Goal: Task Accomplishment & Management: Use online tool/utility

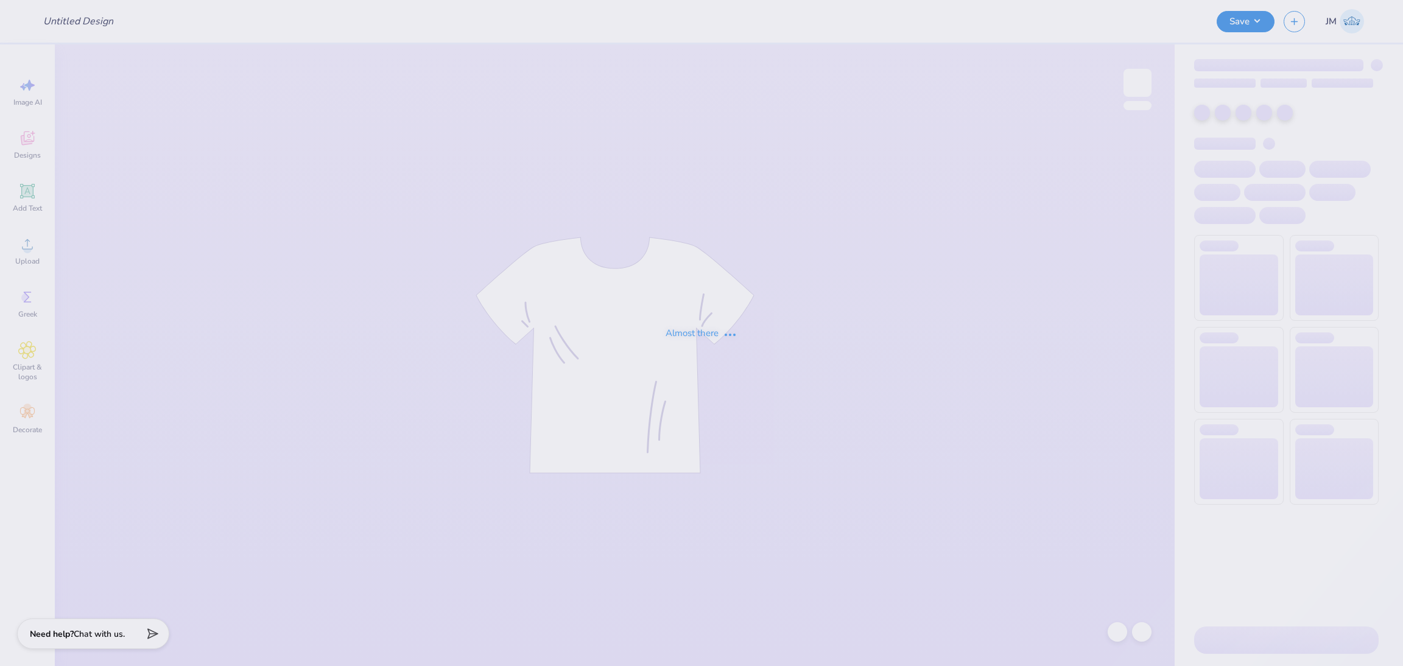
type input "Q-zip for Mimi"
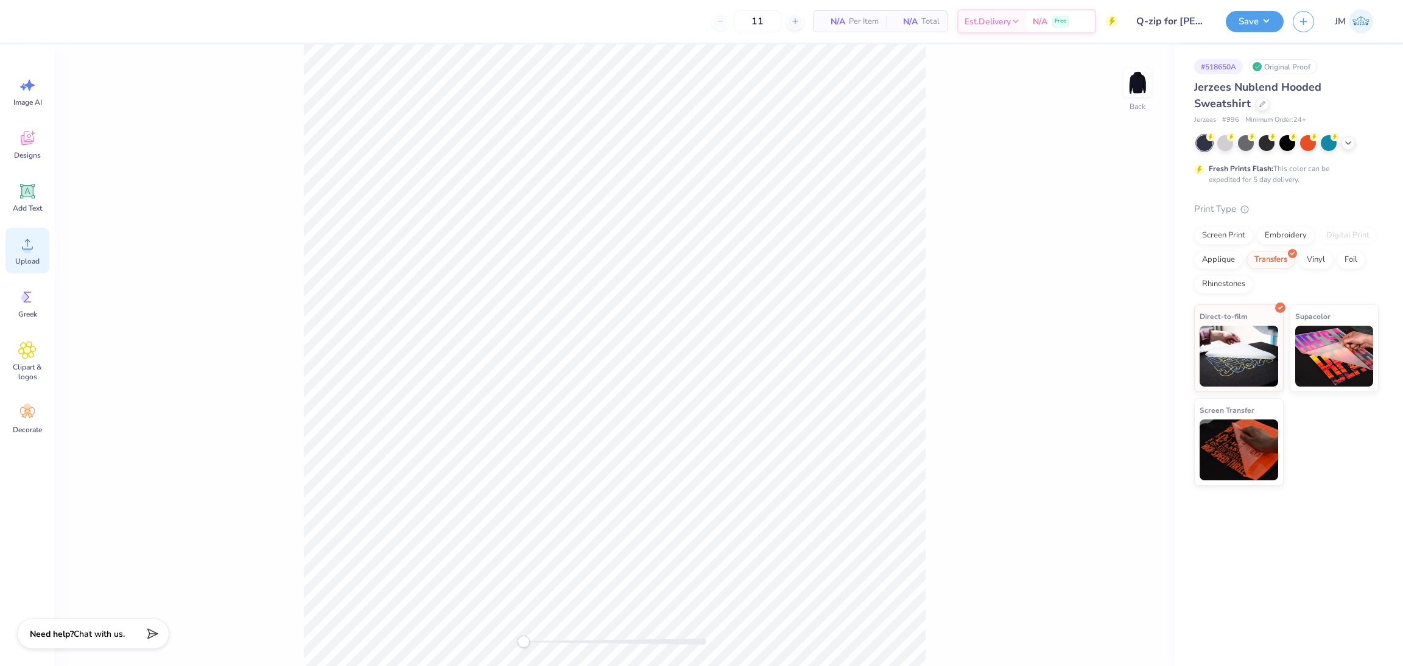
click at [24, 248] on circle at bounding box center [27, 249] width 9 height 9
click at [30, 249] on icon at bounding box center [27, 244] width 11 height 10
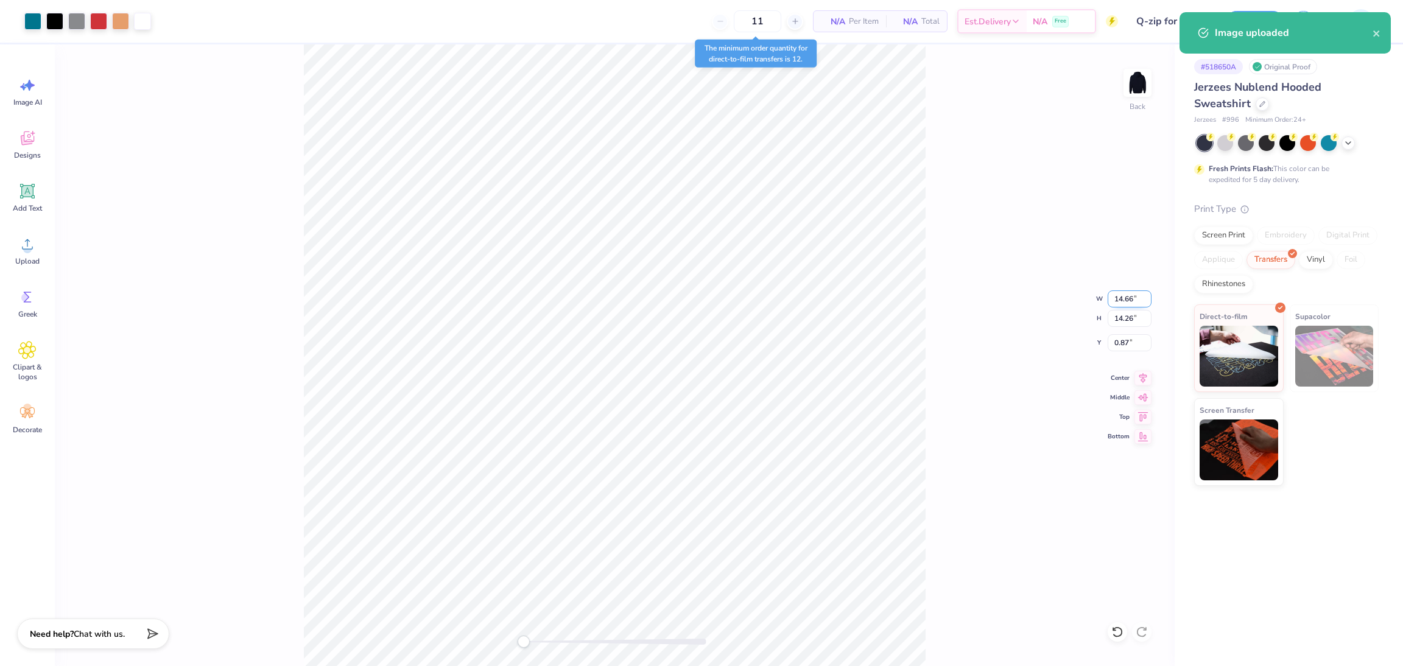
click at [1123, 298] on input "14.66" at bounding box center [1130, 298] width 44 height 17
type input "12.00"
type input "11.67"
click at [1122, 342] on input "2.16" at bounding box center [1130, 342] width 44 height 17
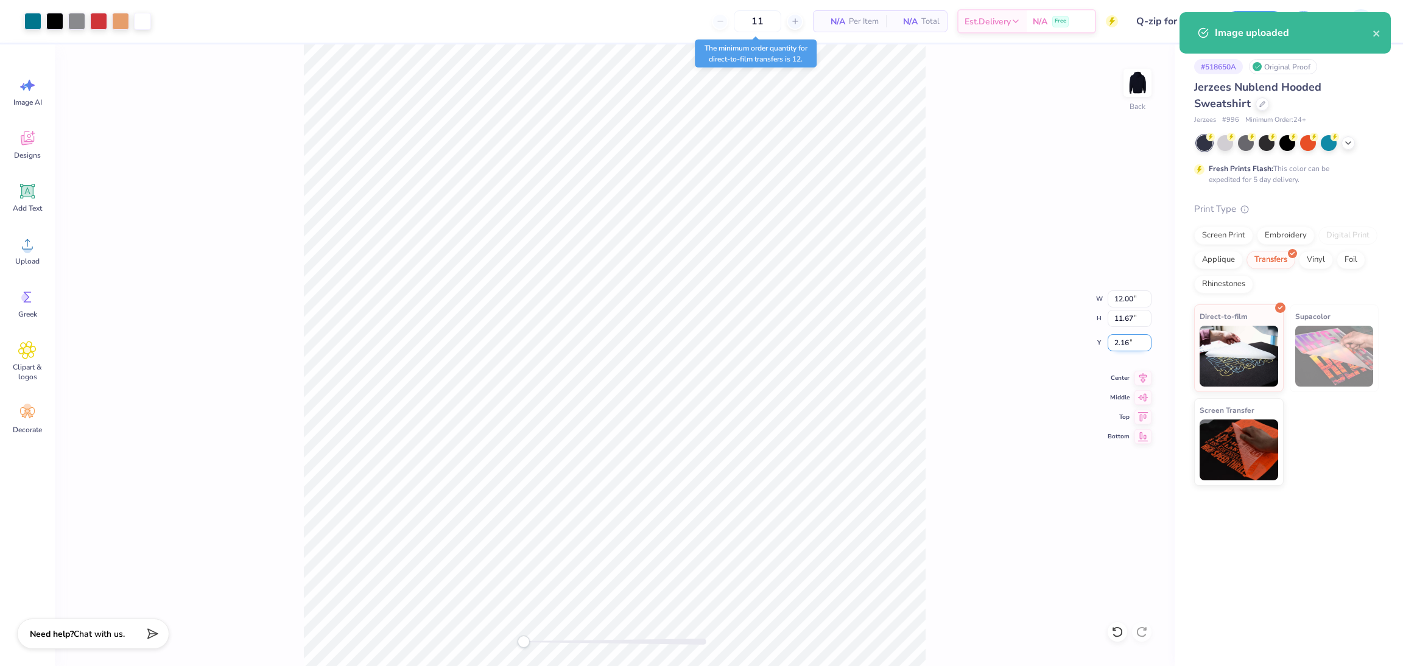
click at [1122, 342] on input "2.16" at bounding box center [1130, 342] width 44 height 17
type input "2.34"
click at [1120, 315] on input "11.67" at bounding box center [1130, 318] width 44 height 17
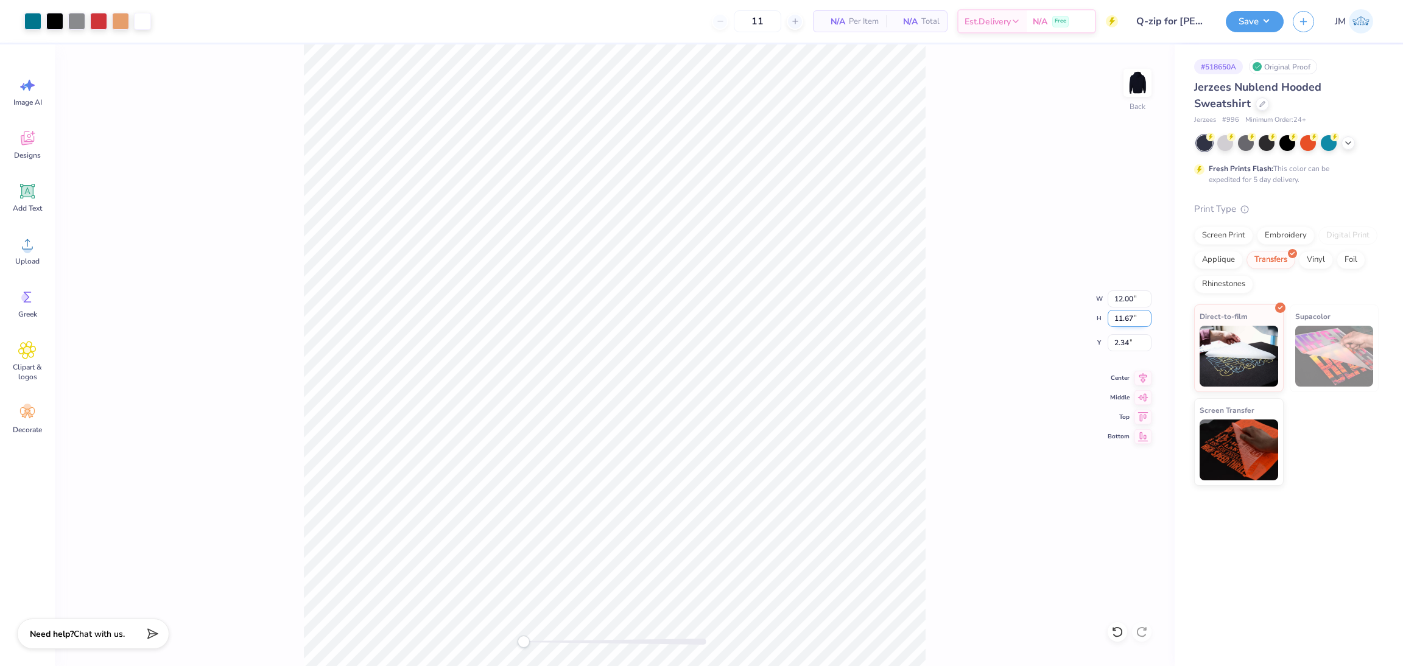
click at [1120, 315] on input "11.67" at bounding box center [1130, 318] width 44 height 17
type input "11"
type input "11.31"
type input "11.00"
click at [1119, 343] on input "2.68" at bounding box center [1130, 342] width 44 height 17
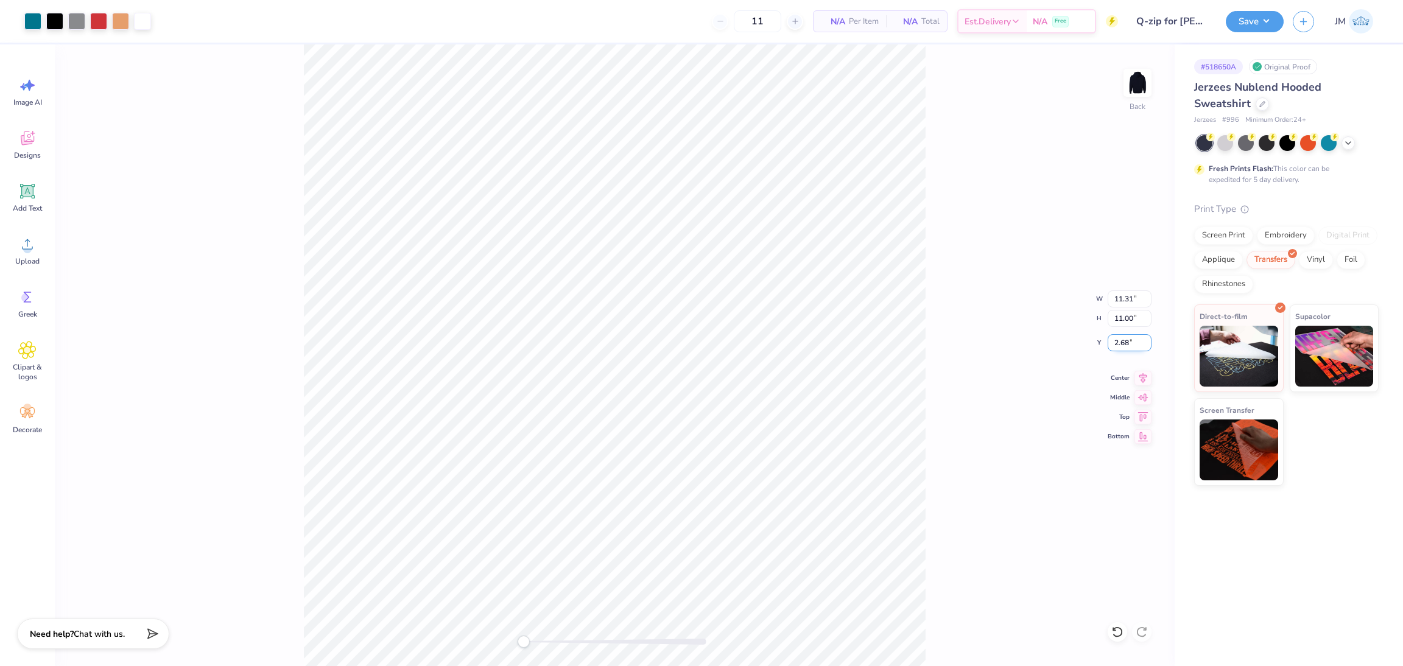
click at [1119, 343] on input "2.68" at bounding box center [1130, 342] width 44 height 17
click at [1113, 345] on input "2.68" at bounding box center [1130, 342] width 44 height 17
type input "3"
click at [1143, 374] on icon at bounding box center [1143, 376] width 8 height 10
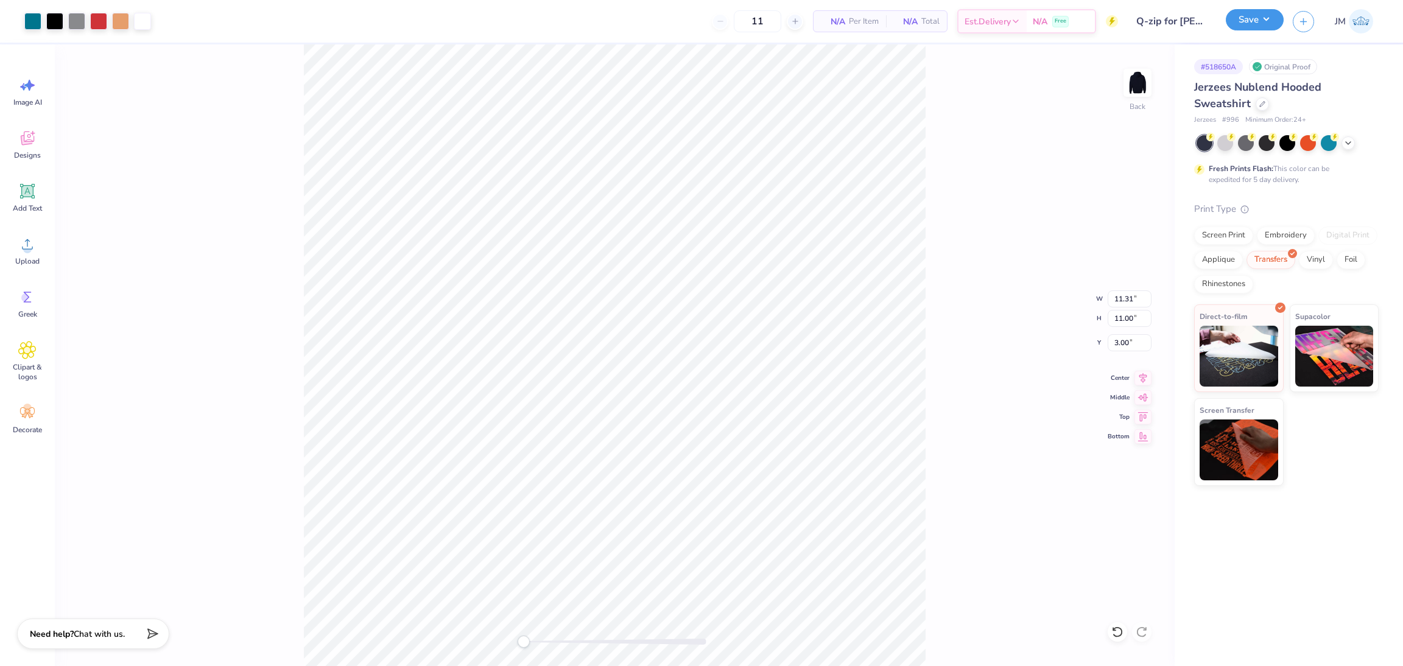
click at [1245, 15] on button "Save" at bounding box center [1255, 19] width 58 height 21
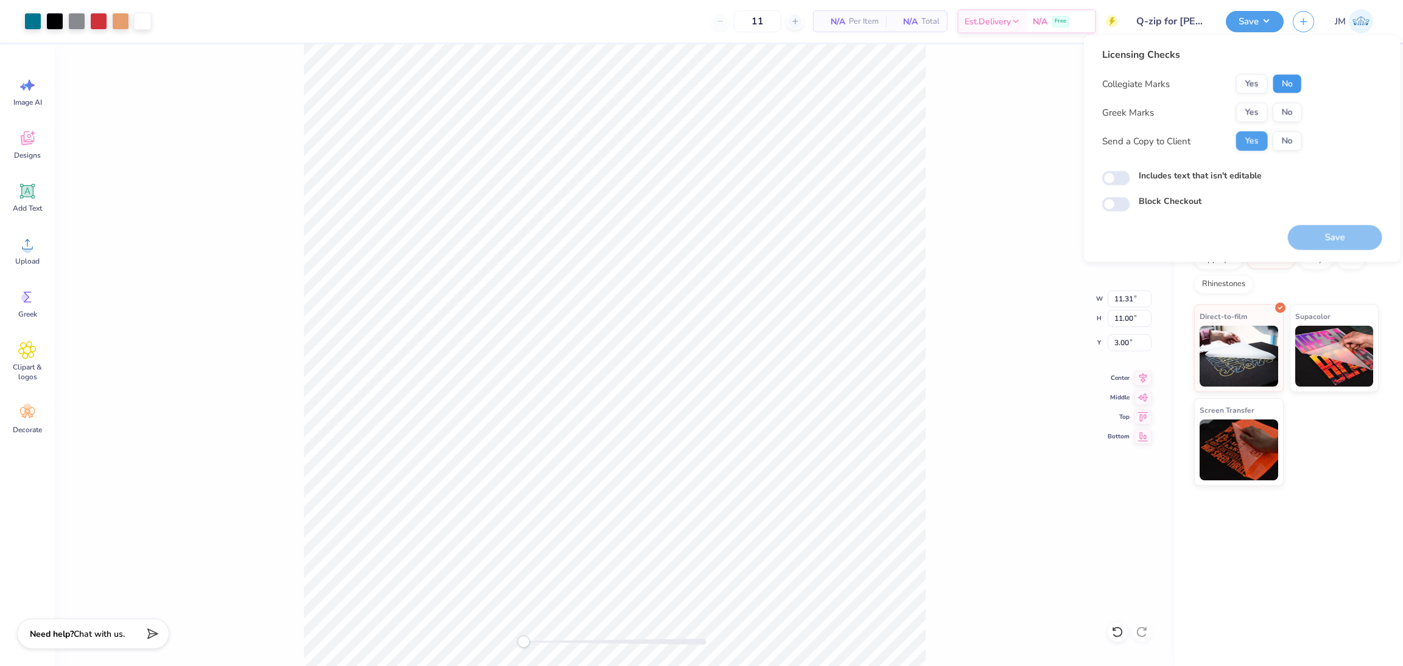
click at [1287, 83] on button "No" at bounding box center [1287, 83] width 29 height 19
click at [1287, 116] on button "No" at bounding box center [1287, 112] width 29 height 19
click at [1328, 234] on button "Save" at bounding box center [1335, 237] width 94 height 25
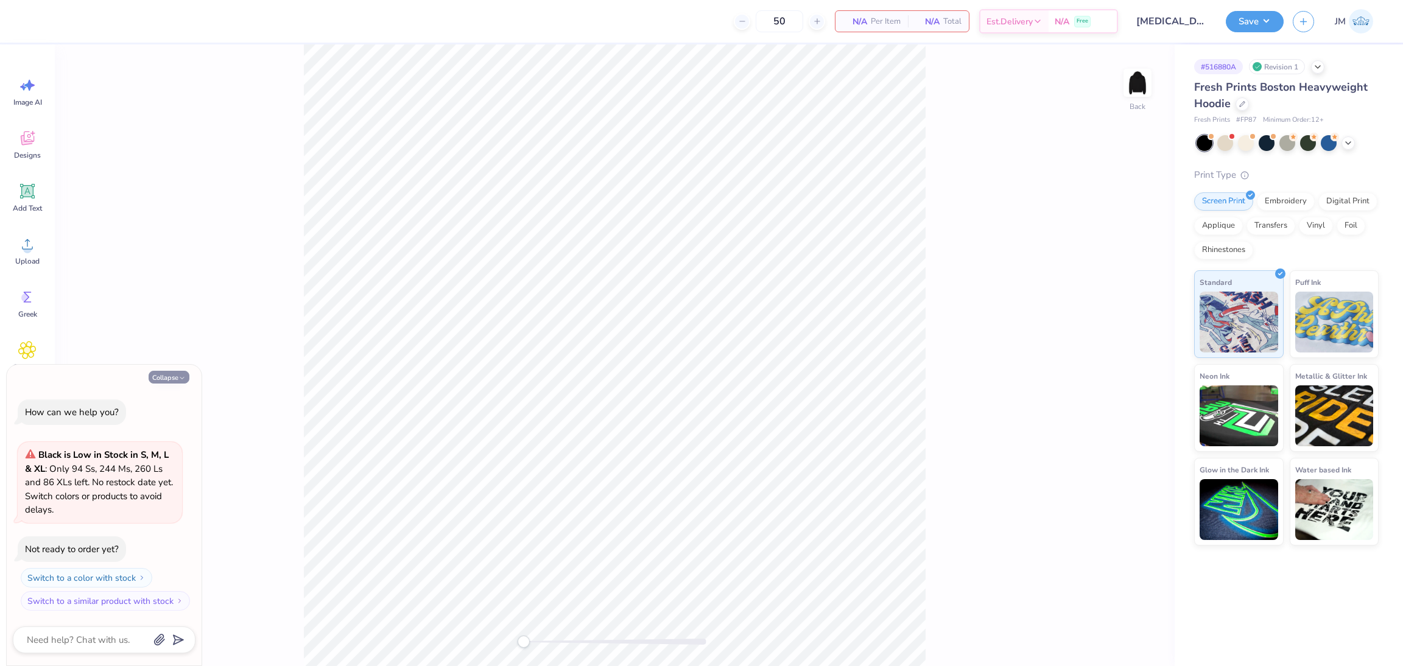
click at [175, 373] on button "Collapse" at bounding box center [169, 377] width 41 height 13
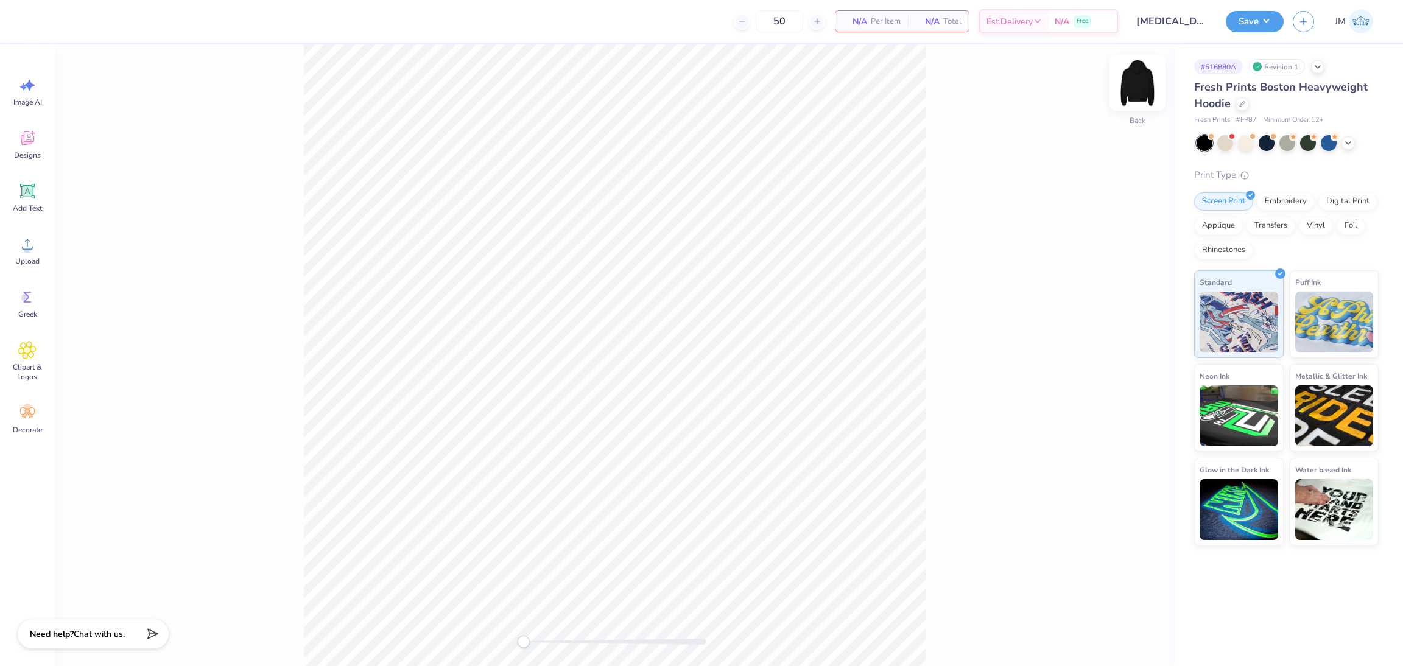
click at [1132, 93] on img at bounding box center [1137, 82] width 49 height 49
click at [31, 269] on div "Upload" at bounding box center [27, 251] width 44 height 46
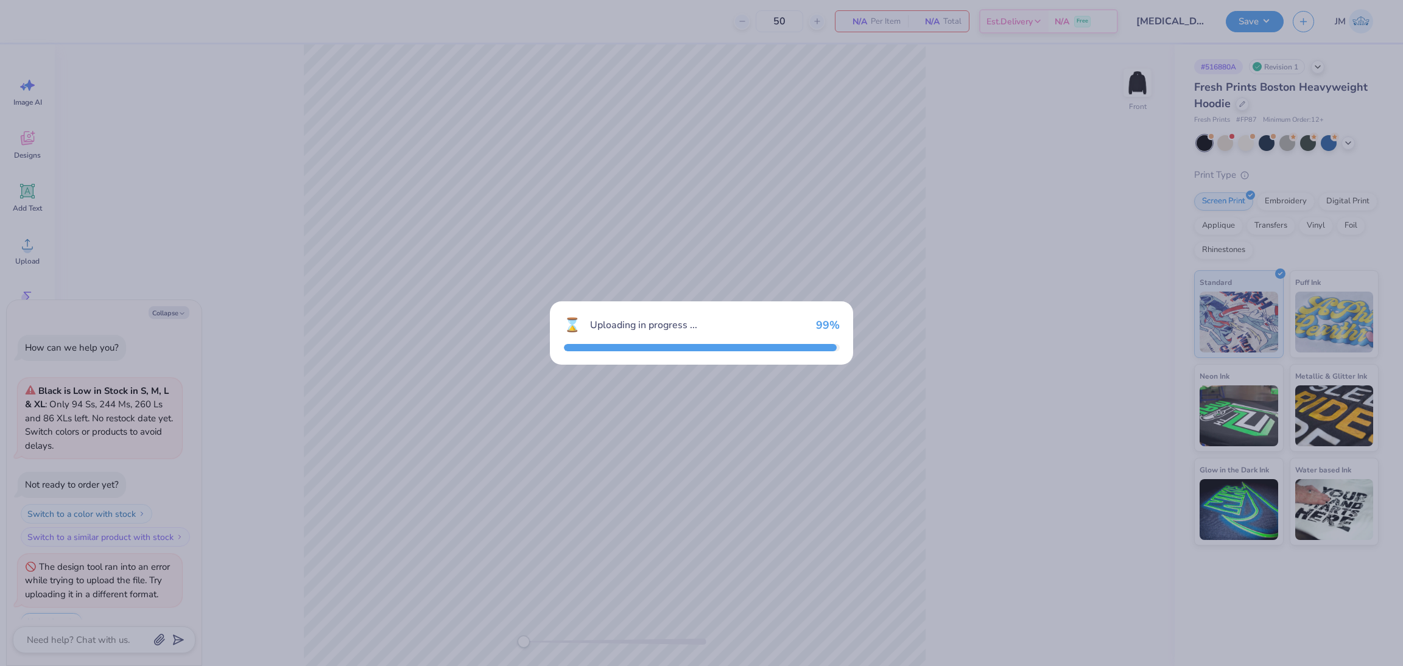
scroll to position [20, 0]
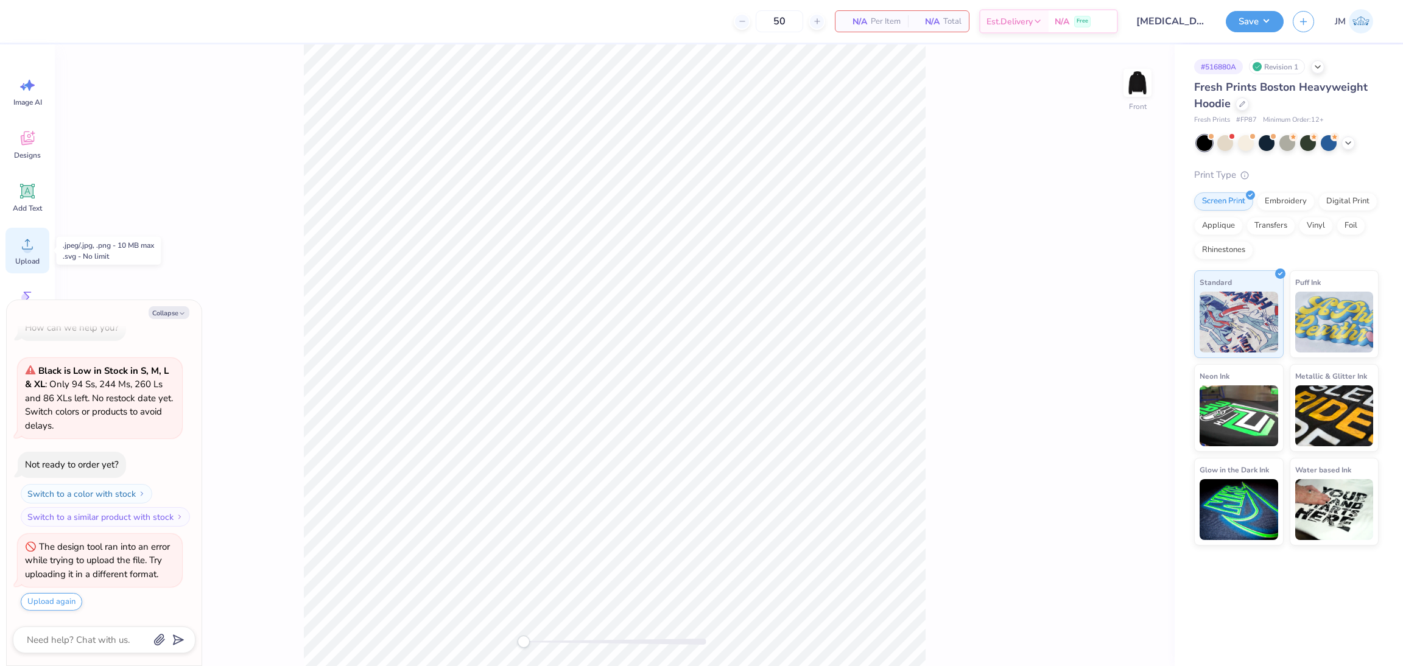
click at [29, 257] on span "Upload" at bounding box center [27, 261] width 24 height 10
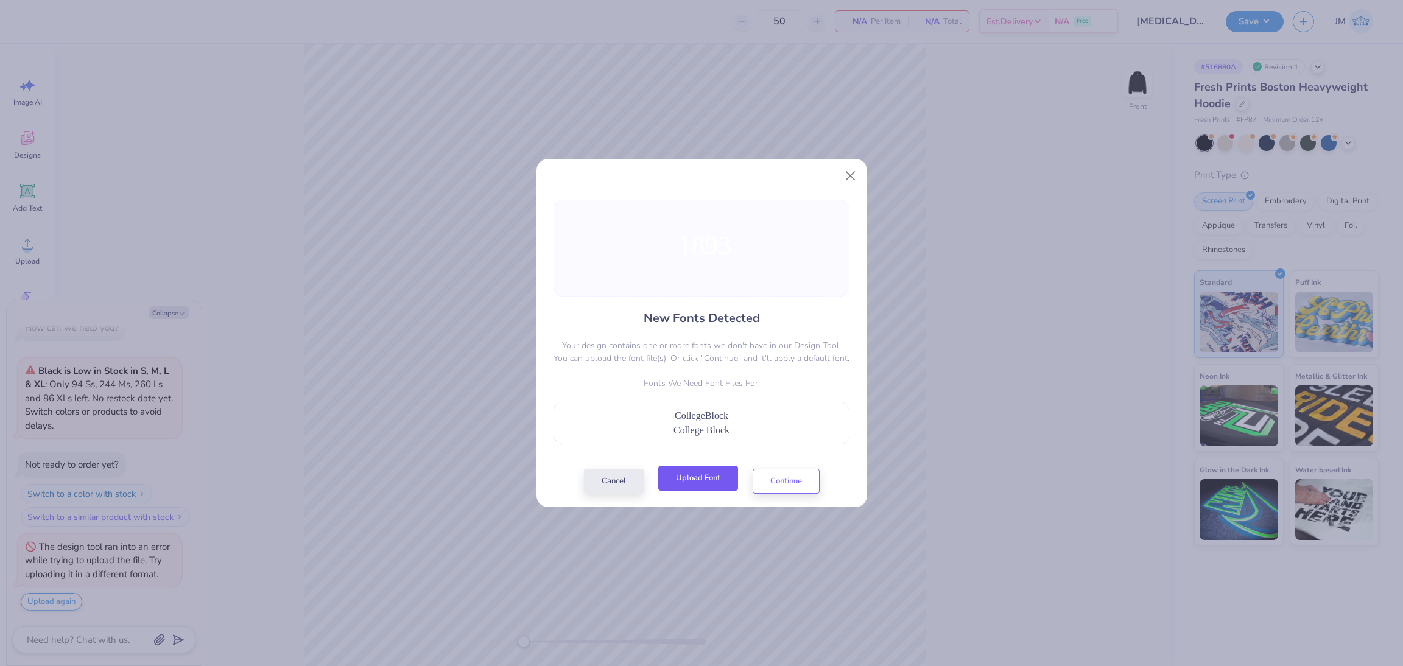
click at [696, 484] on button "Upload Font" at bounding box center [698, 478] width 80 height 25
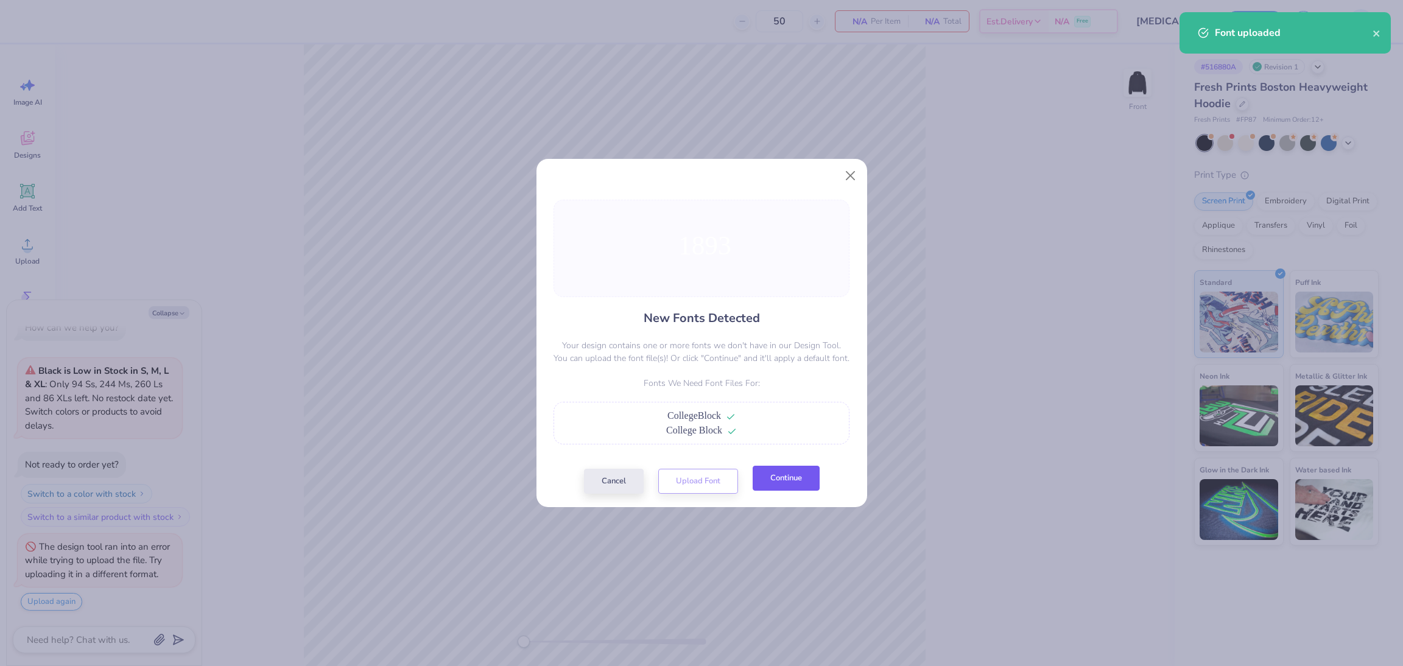
click at [792, 477] on button "Continue" at bounding box center [786, 478] width 67 height 25
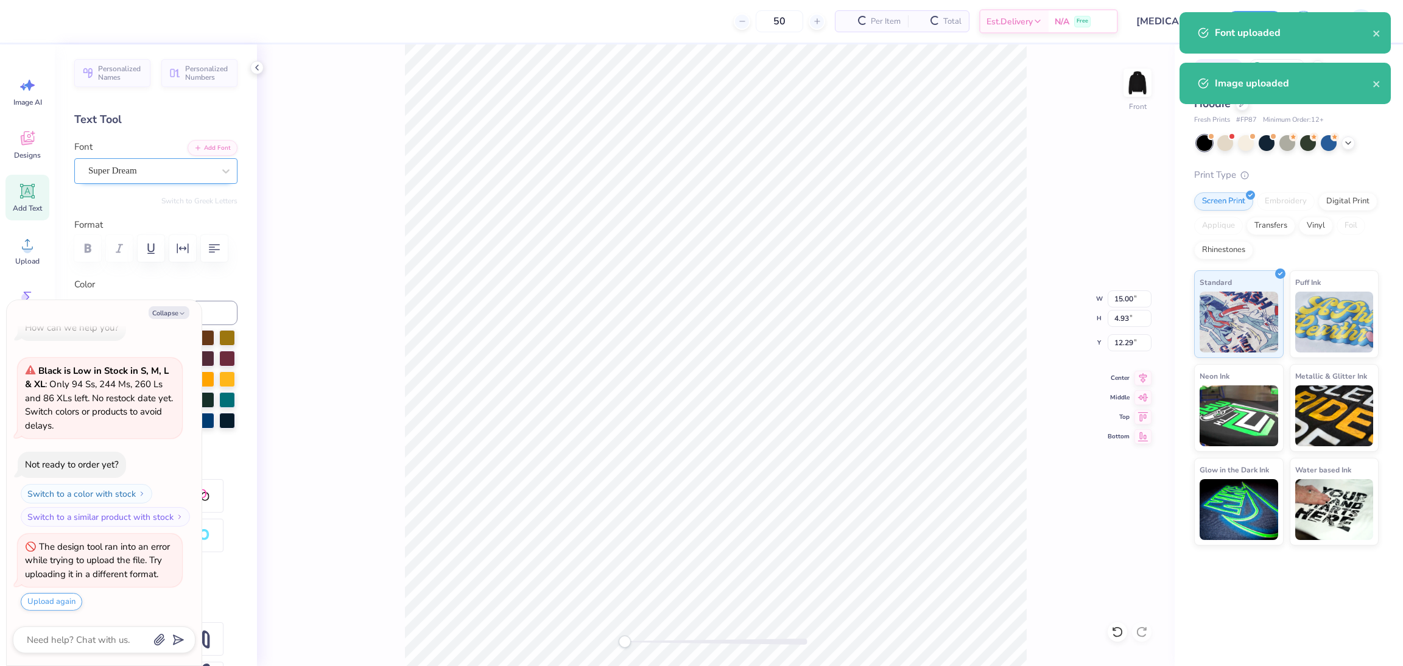
click at [134, 172] on div "Super Dream" at bounding box center [151, 170] width 128 height 19
click at [131, 264] on span "College Block" at bounding box center [114, 267] width 49 height 13
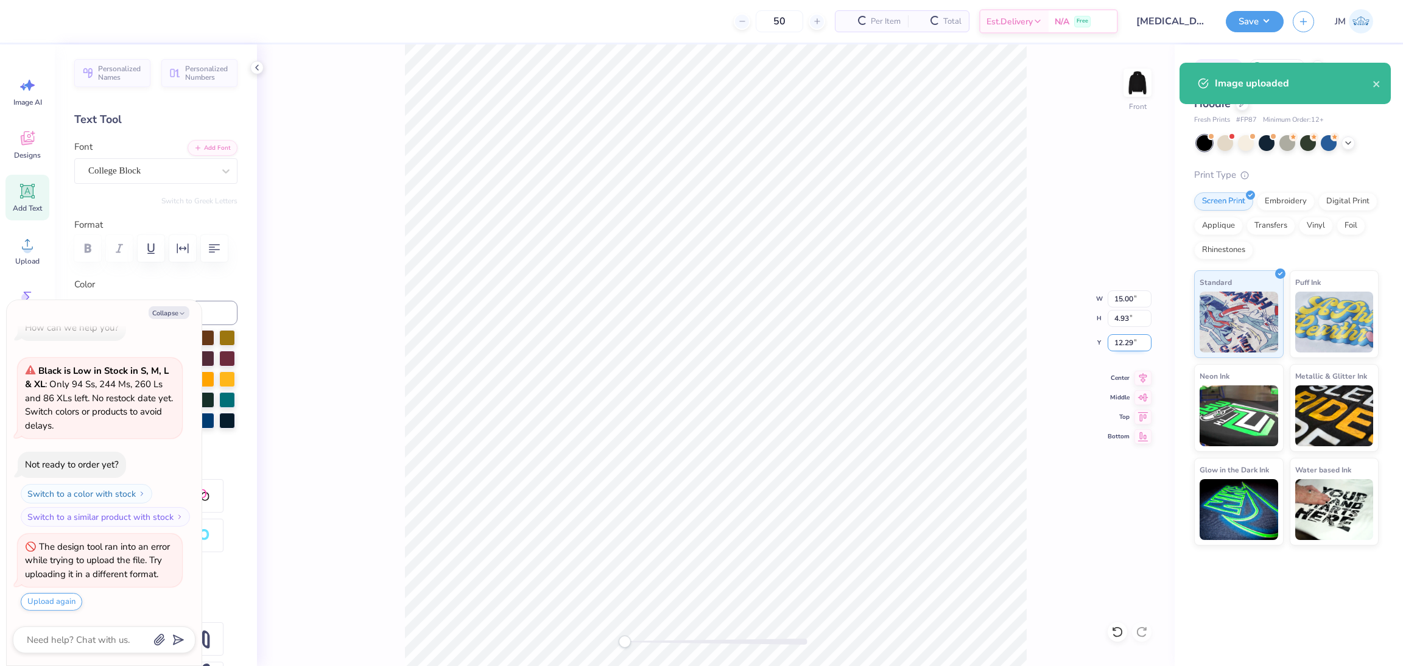
type textarea "x"
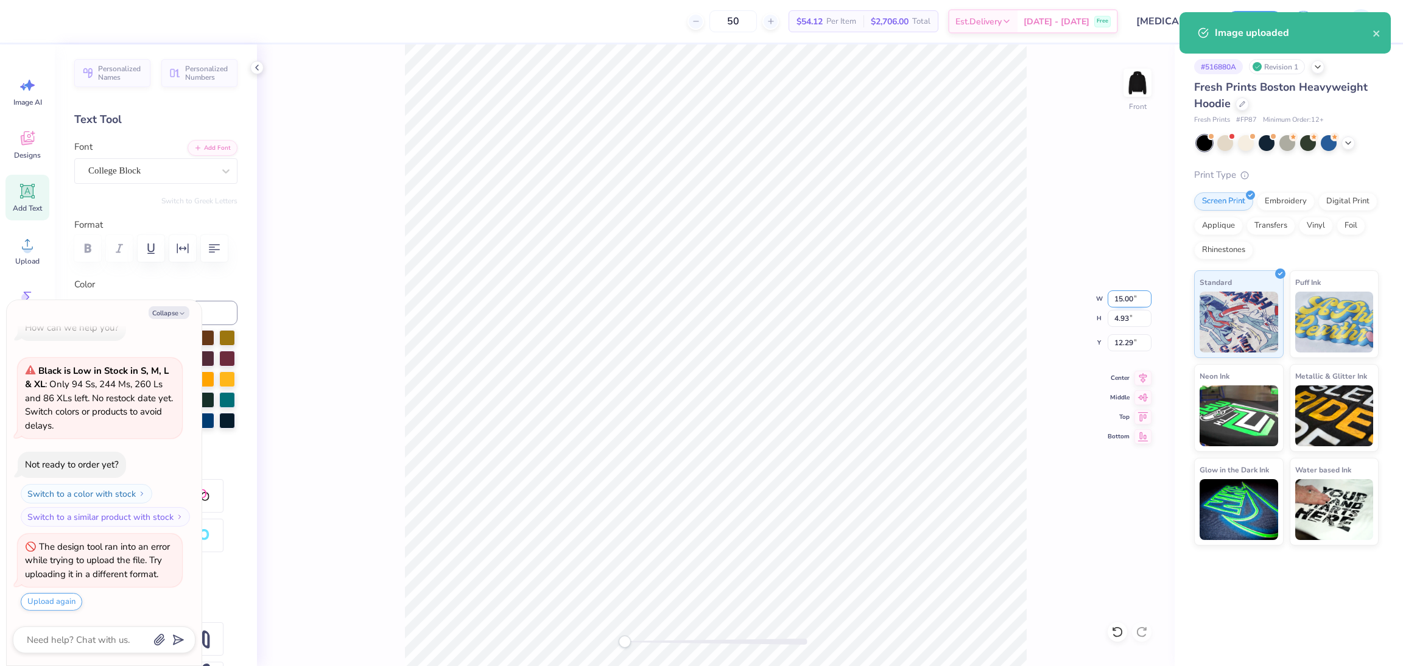
click at [1123, 299] on input "15.00" at bounding box center [1130, 298] width 44 height 17
type input "12.5"
type textarea "x"
type input "9.97"
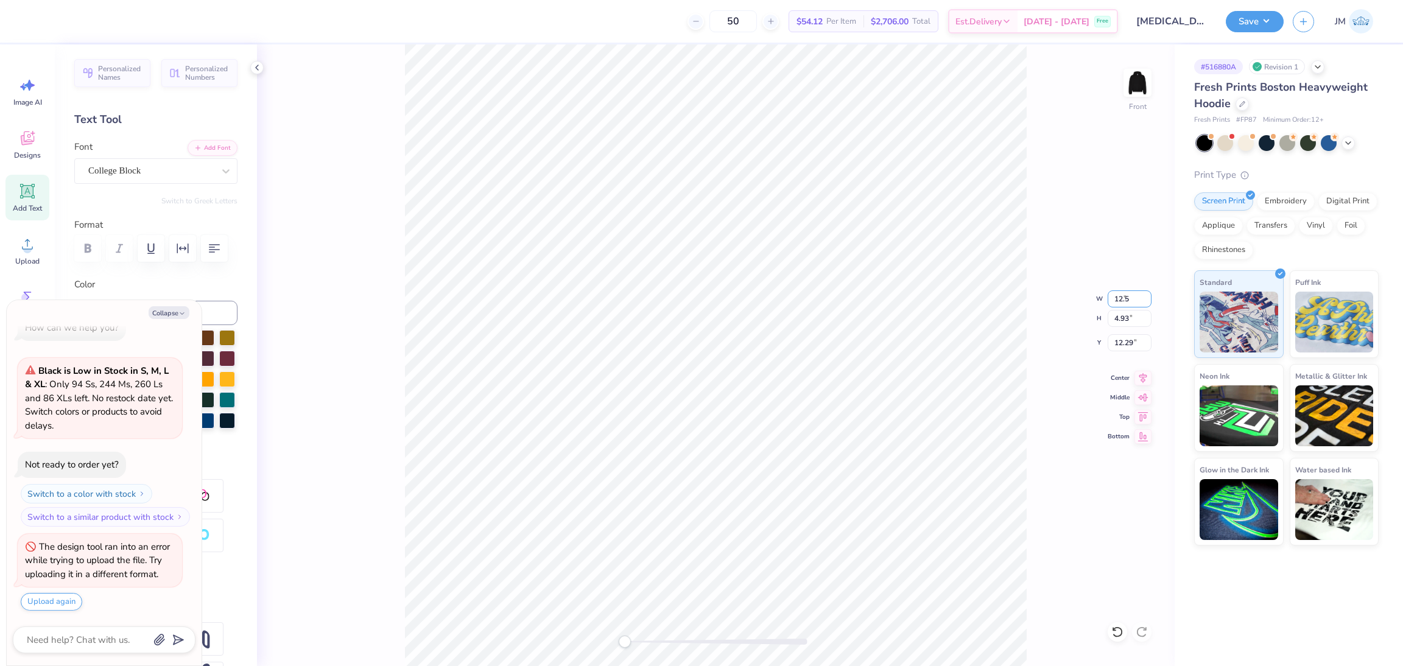
type input "4.52"
click at [1119, 337] on input "12.97" at bounding box center [1130, 342] width 44 height 17
type input "7"
click at [1123, 348] on input "7" at bounding box center [1130, 342] width 44 height 17
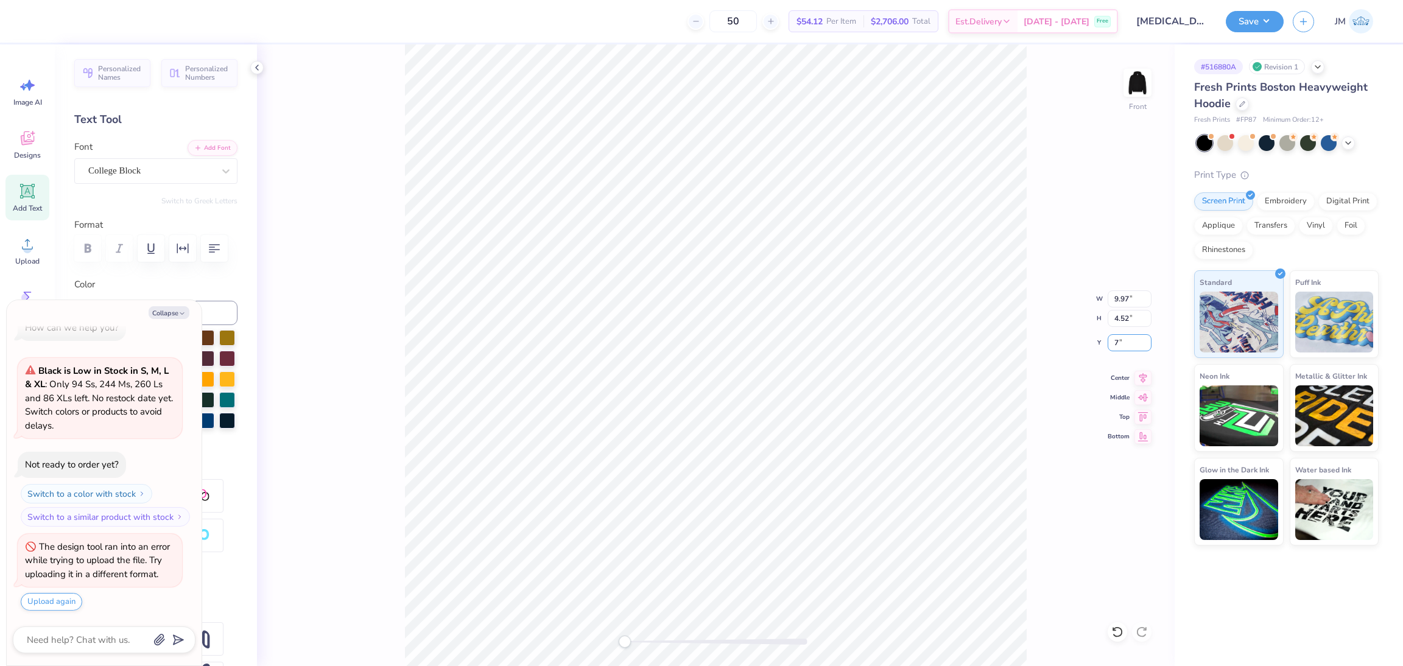
click at [1100, 343] on div "Front W 9.97 9.97 " H 4.52 4.52 " Y 7 7 " Center Middle Top Bottom" at bounding box center [716, 355] width 918 height 622
drag, startPoint x: 1138, startPoint y: 344, endPoint x: 1072, endPoint y: 339, distance: 65.9
click at [1072, 339] on div "Front W 9.97 9.97 " H 4.52 4.52 " Y 7.00 7.00 " Center Middle Top Bottom" at bounding box center [716, 355] width 918 height 622
click at [1131, 345] on input "7.00" at bounding box center [1130, 342] width 44 height 17
drag, startPoint x: 1134, startPoint y: 341, endPoint x: 1080, endPoint y: 336, distance: 54.5
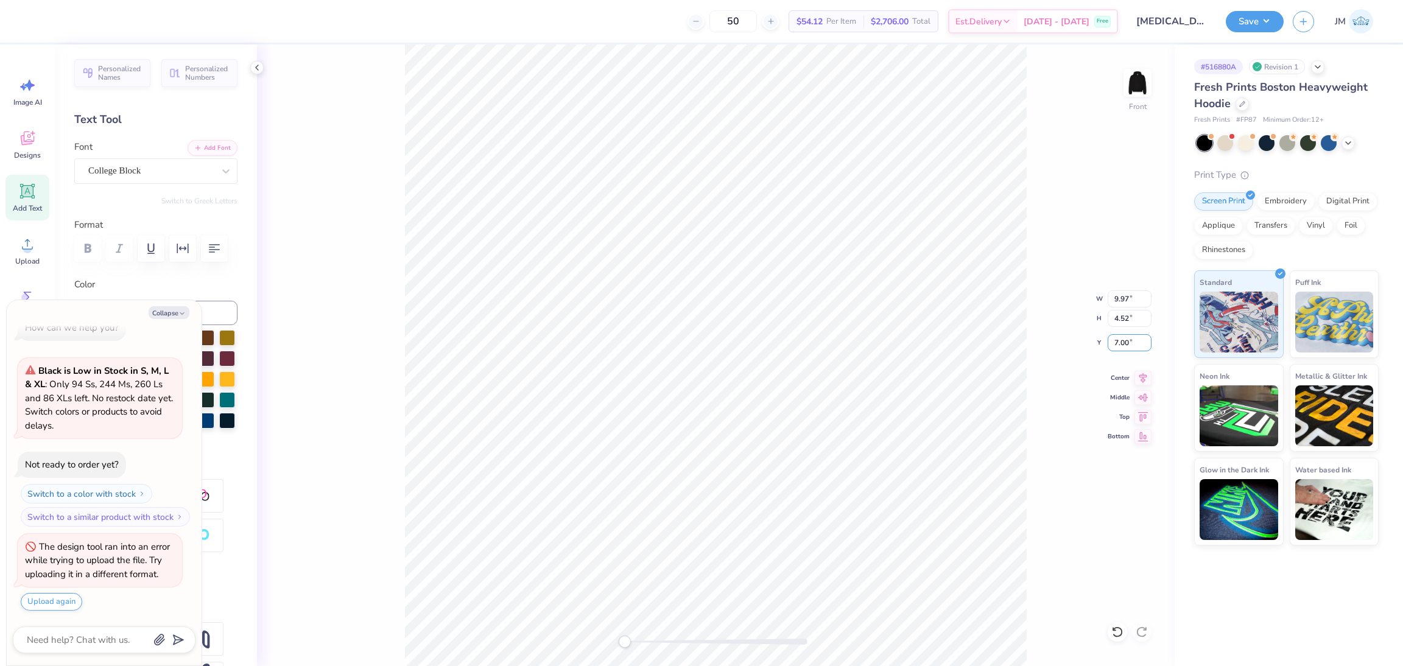
click at [1080, 336] on div "Front W 9.97 9.97 " H 4.52 4.52 " Y 7.00 7.00 " Center Middle Top Bottom" at bounding box center [716, 355] width 918 height 622
type textarea "x"
click at [1117, 336] on input "7.00" at bounding box center [1130, 342] width 44 height 17
type input "10"
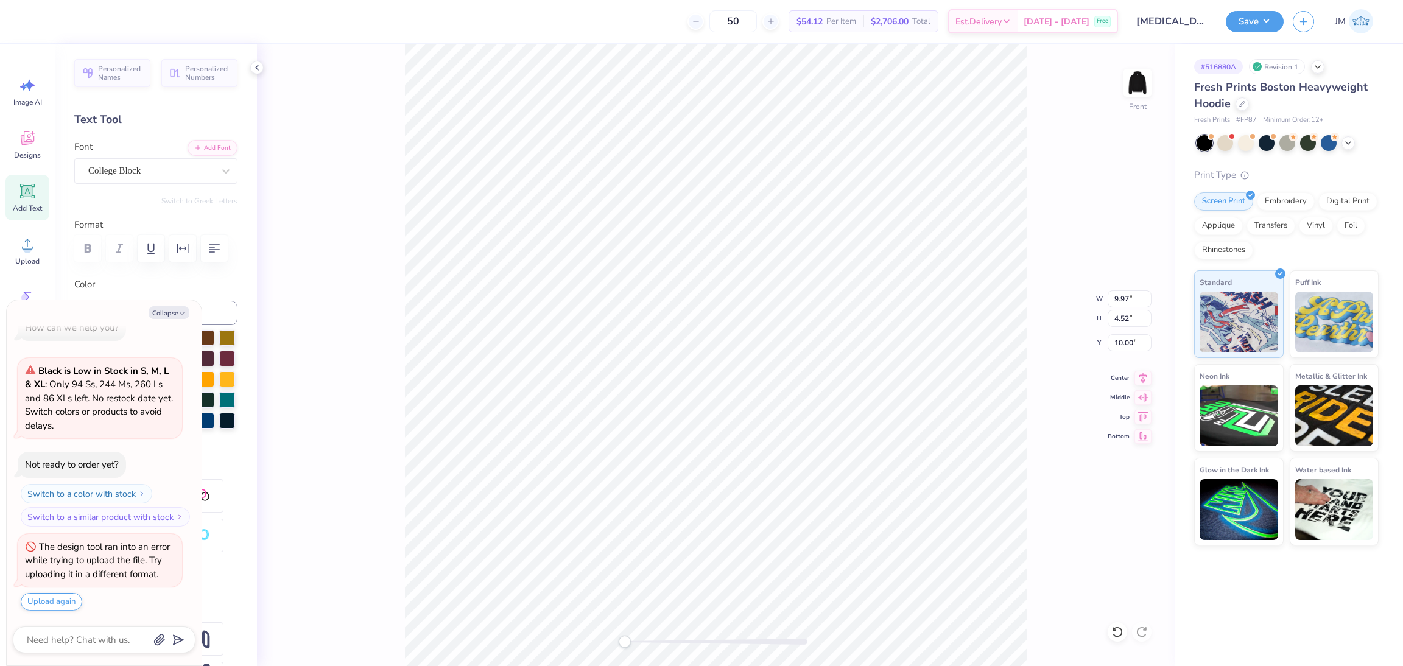
type textarea "x"
click at [1119, 299] on input "9.97" at bounding box center [1130, 298] width 44 height 17
type input "12"
type textarea "x"
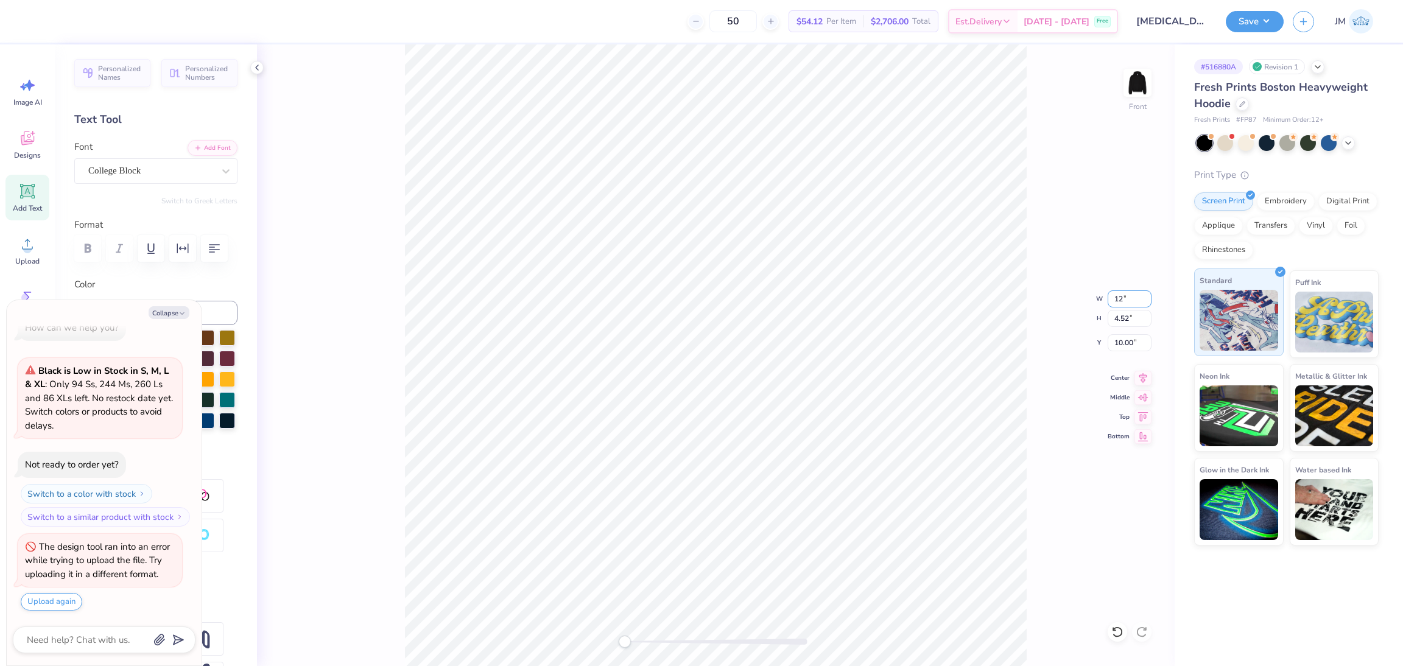
type input "12.00"
type input "5.44"
type input "9.54"
type textarea "x"
click at [1117, 345] on input "9.54" at bounding box center [1130, 342] width 44 height 17
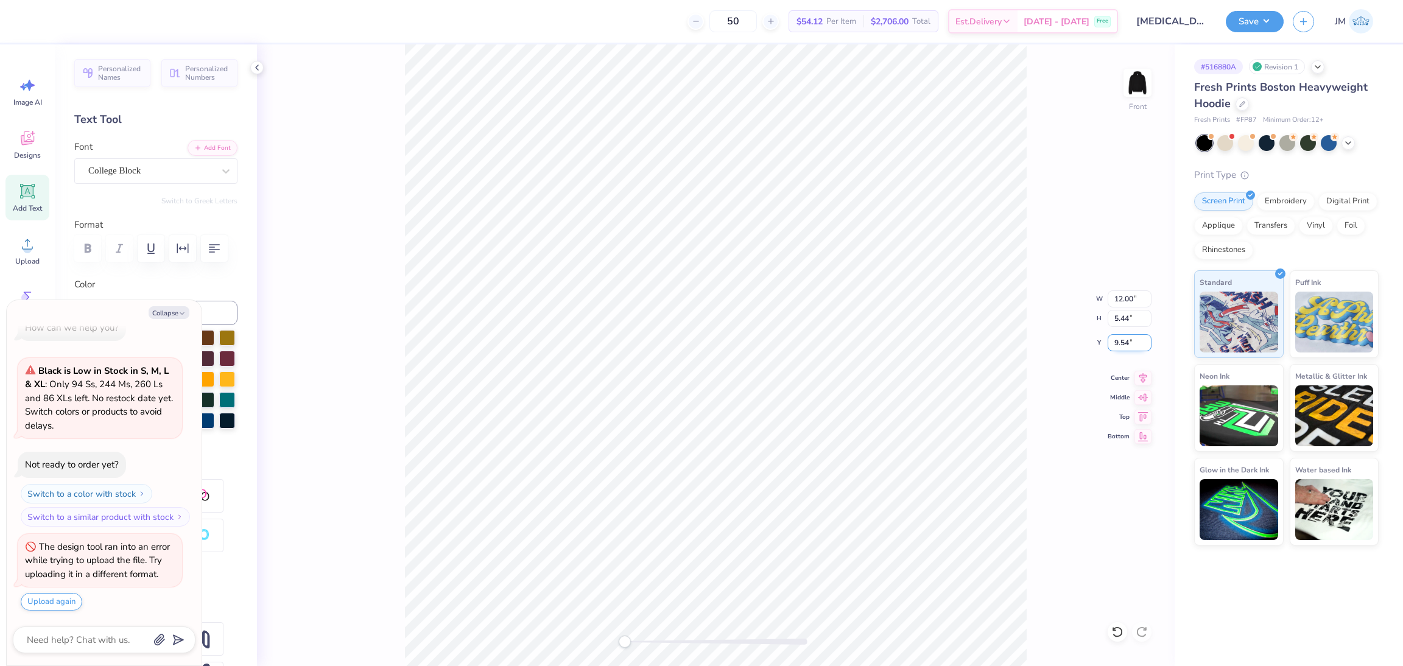
click at [1117, 345] on input "9.54" at bounding box center [1130, 342] width 44 height 17
type input "10"
type textarea "x"
click at [1124, 343] on input "10.00" at bounding box center [1130, 342] width 44 height 17
click at [1121, 345] on input "10.00" at bounding box center [1130, 342] width 44 height 17
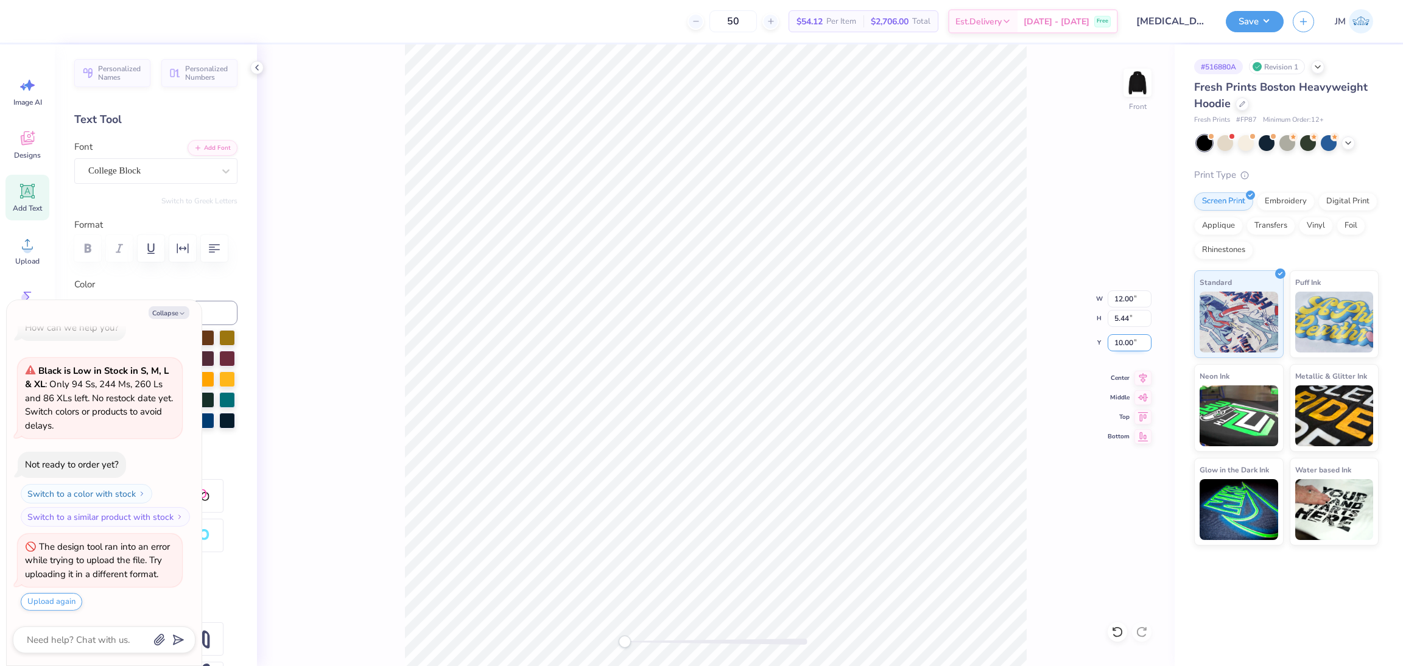
click at [1121, 345] on input "10.00" at bounding box center [1130, 342] width 44 height 17
type input "7"
type textarea "x"
click at [1121, 345] on input "7" at bounding box center [1130, 342] width 44 height 17
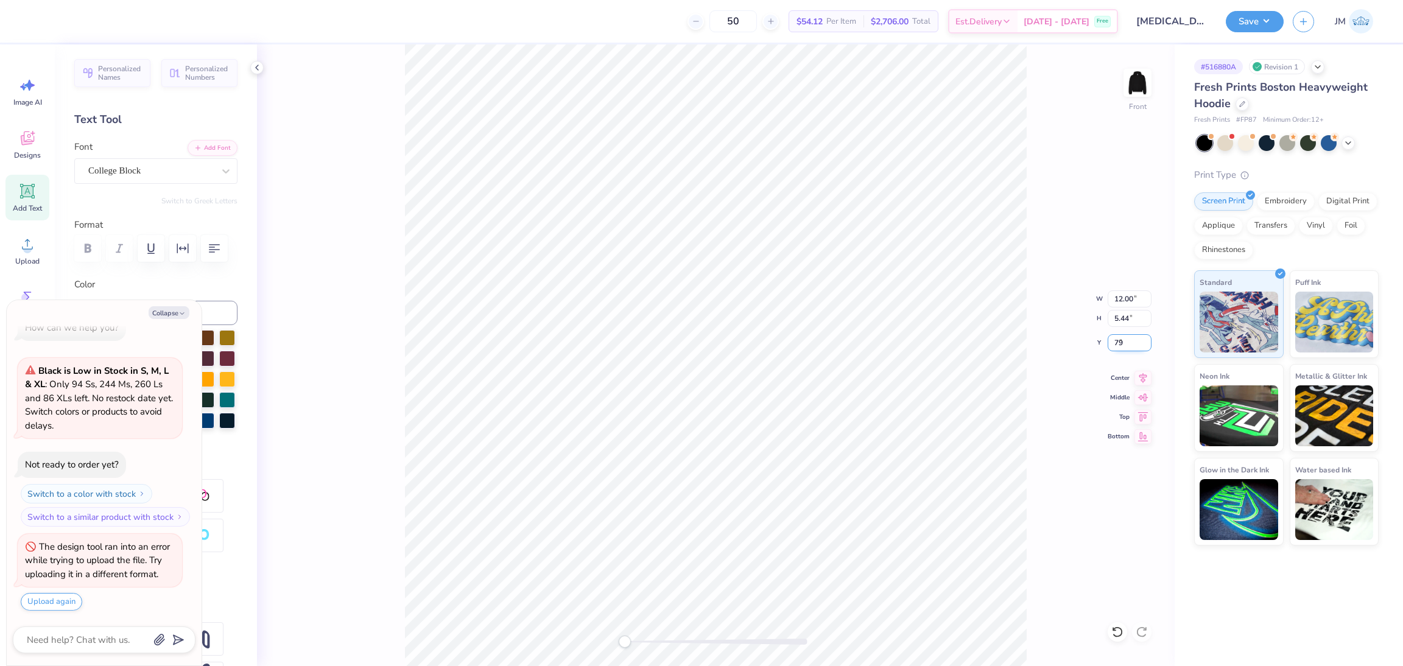
type input "79"
type textarea "x"
click at [1121, 345] on input "79" at bounding box center [1130, 342] width 44 height 17
type input "8"
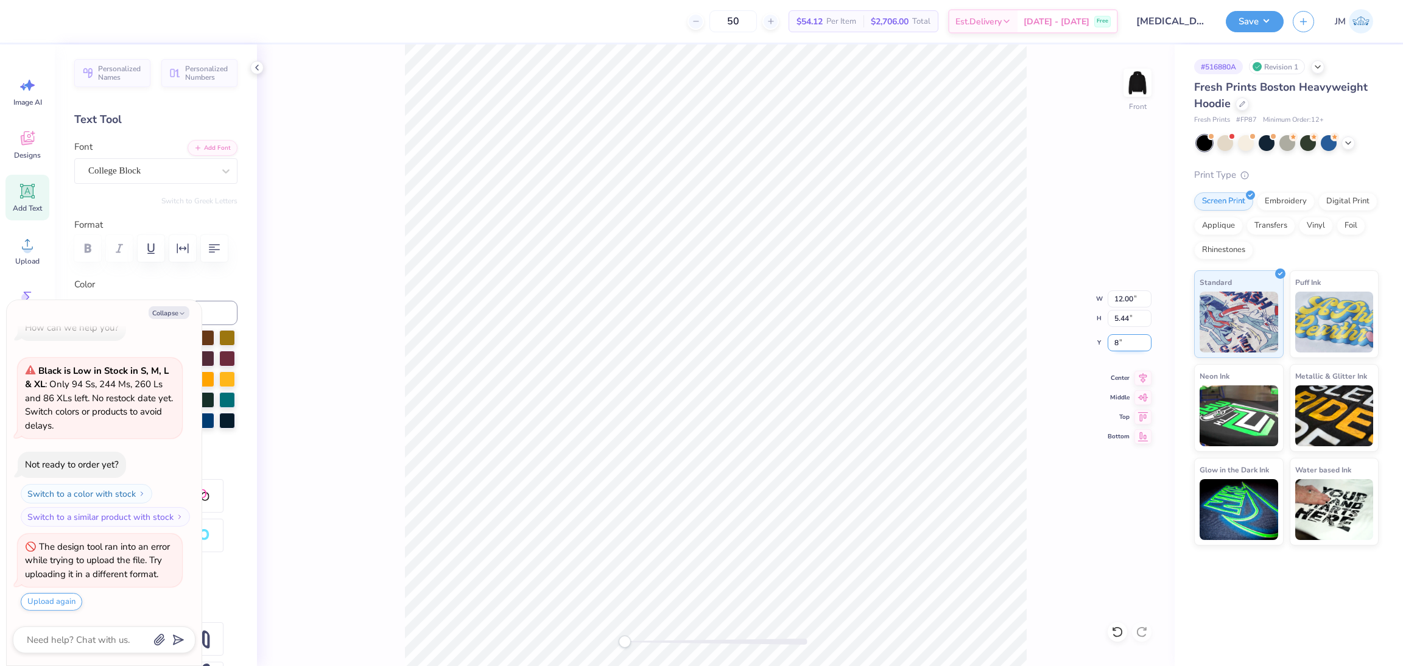
type textarea "x"
click at [1121, 345] on input "8" at bounding box center [1130, 342] width 44 height 17
type input "9"
click at [1252, 20] on button "Save" at bounding box center [1255, 19] width 58 height 21
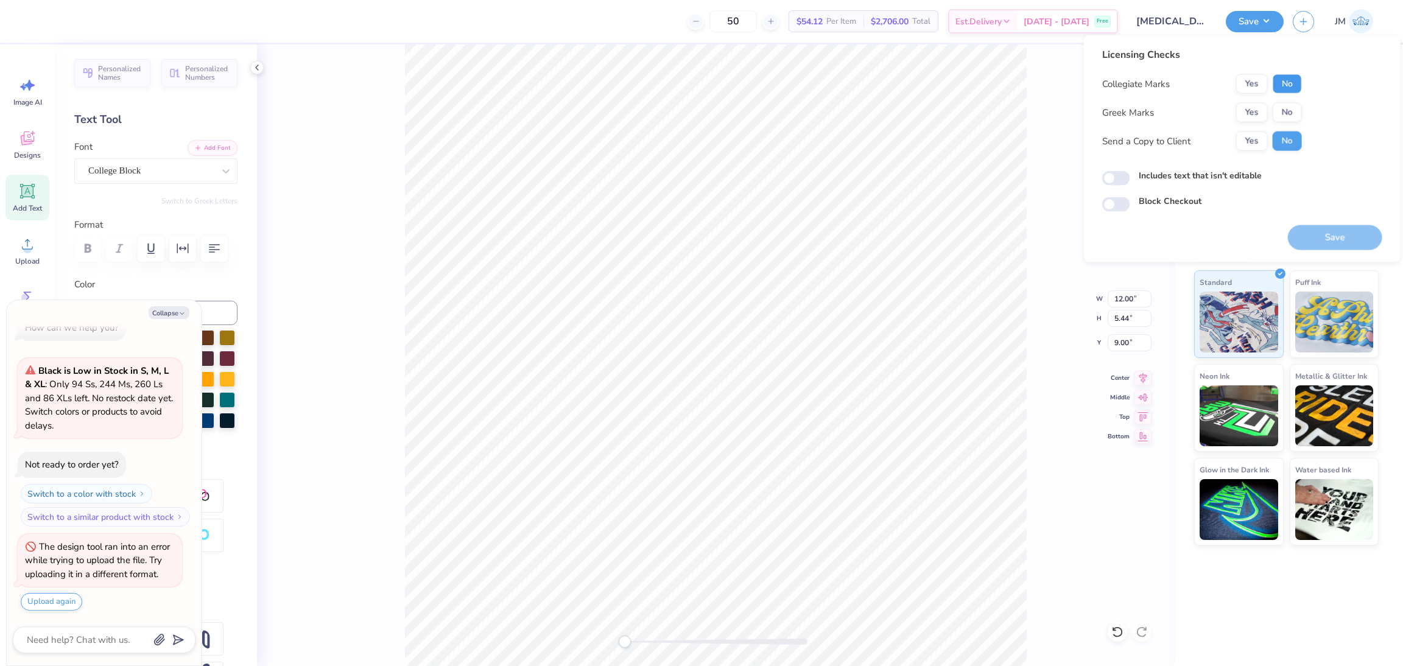
click at [1287, 83] on button "No" at bounding box center [1287, 83] width 29 height 19
click at [1296, 113] on button "No" at bounding box center [1287, 112] width 29 height 19
click at [1328, 238] on button "Save" at bounding box center [1335, 237] width 94 height 25
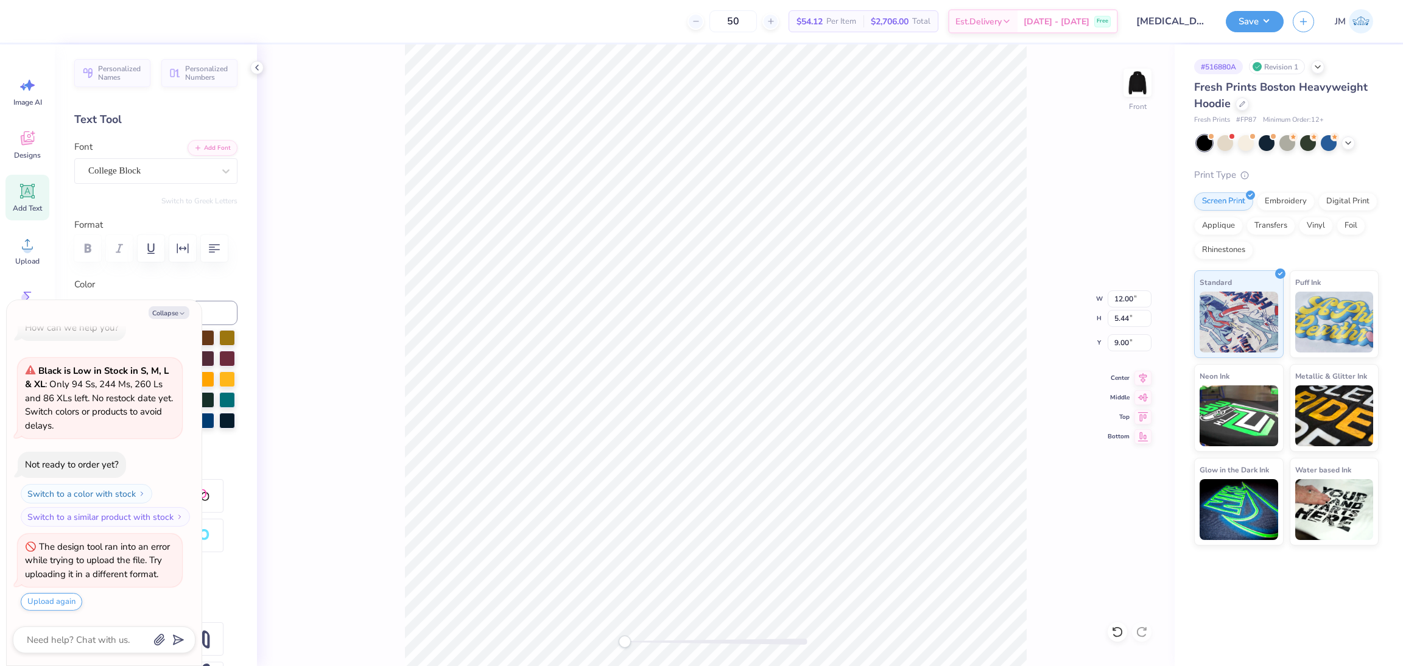
type textarea "x"
